Goal: Task Accomplishment & Management: Use online tool/utility

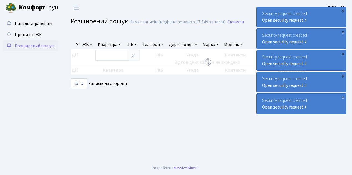
select select "25"
click at [29, 34] on span "Пропуск в ЖК" at bounding box center [28, 35] width 27 height 6
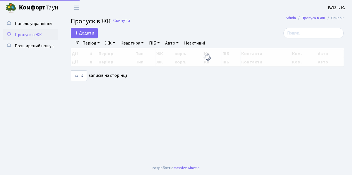
select select "25"
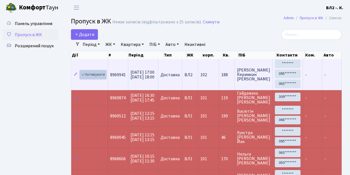
click at [94, 77] on link "Активувати" at bounding box center [93, 74] width 26 height 9
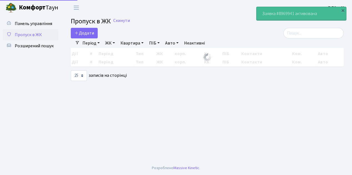
select select "25"
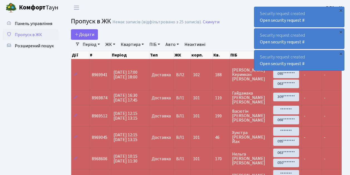
click at [39, 34] on span "Пропуск в ЖК" at bounding box center [28, 35] width 27 height 6
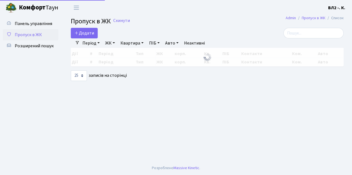
select select "25"
